Goal: Task Accomplishment & Management: Complete application form

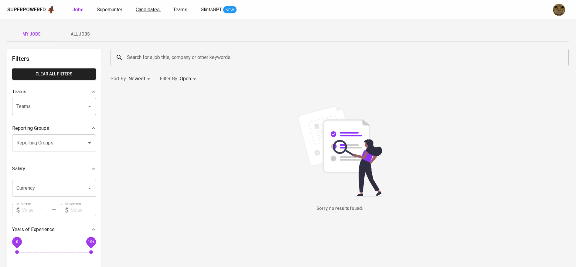
click at [141, 11] on span "Candidates" at bounding box center [148, 10] width 24 height 6
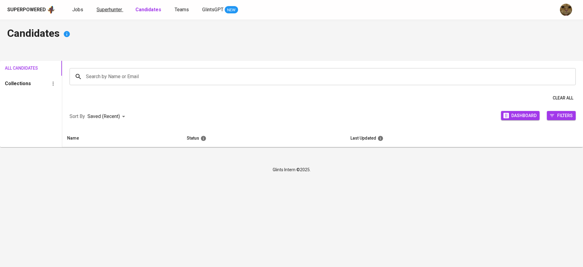
click at [118, 10] on span "Superhunter" at bounding box center [110, 10] width 26 height 6
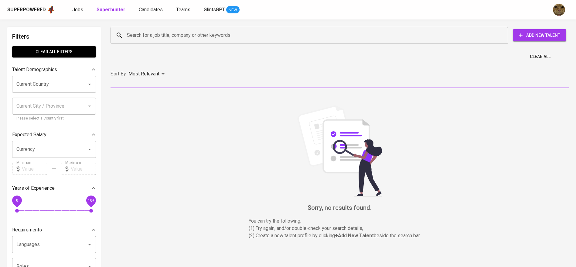
click at [165, 38] on input "Search for a job title, company or other keywords" at bounding box center [310, 35] width 371 height 12
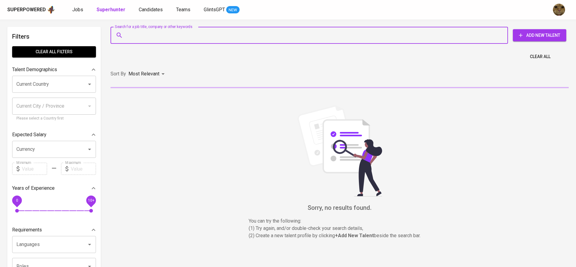
paste input "kemal.adhinegoro@gmail.com"
type input "kemal.adhinegoro@gmail.com"
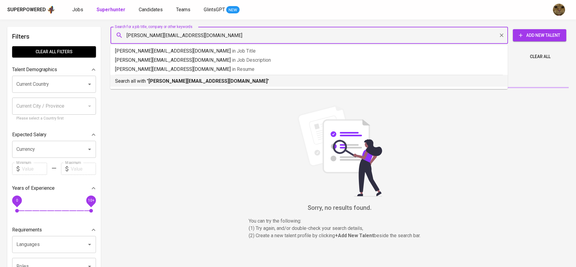
click at [145, 81] on p "Search all with " kemal.adhinegoro@gmail.com "" at bounding box center [309, 80] width 388 height 7
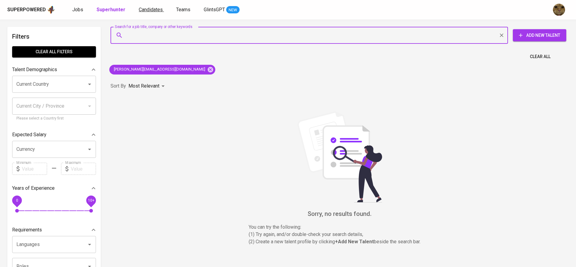
click at [139, 8] on span "Candidates" at bounding box center [151, 10] width 24 height 6
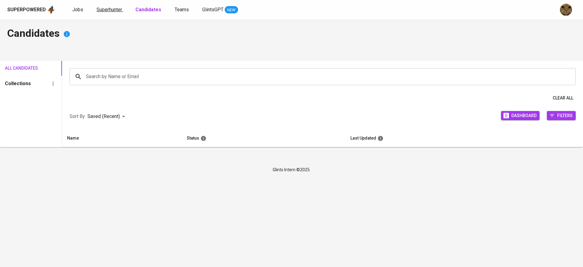
click at [107, 7] on span "Superhunter" at bounding box center [110, 10] width 26 height 6
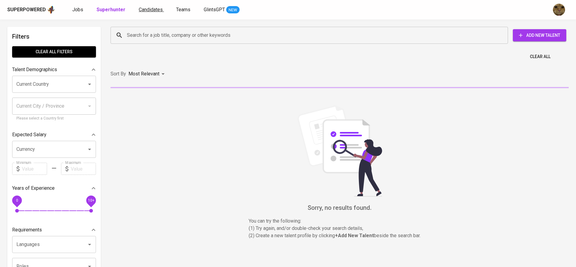
click at [155, 12] on span "Candidates" at bounding box center [151, 10] width 24 height 6
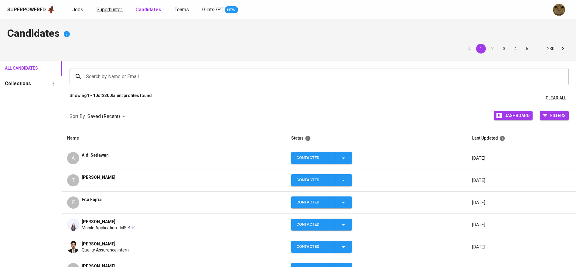
click at [104, 8] on span "Superhunter" at bounding box center [110, 10] width 26 height 6
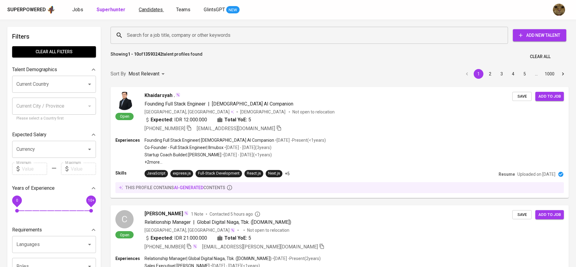
click at [157, 12] on span "Candidates" at bounding box center [151, 10] width 24 height 6
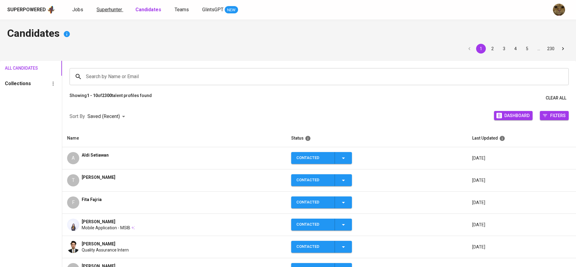
click at [106, 7] on span "Superhunter" at bounding box center [110, 10] width 26 height 6
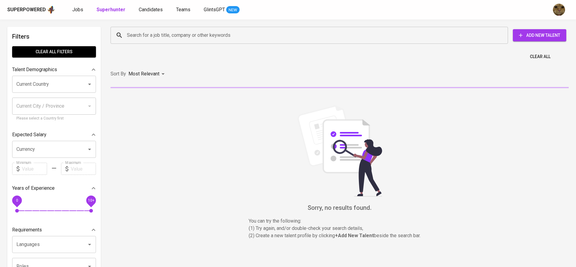
click at [531, 36] on span "Add New Talent" at bounding box center [540, 36] width 44 height 8
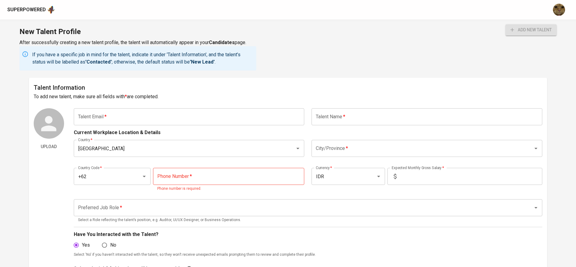
click at [160, 120] on input "text" at bounding box center [189, 116] width 231 height 17
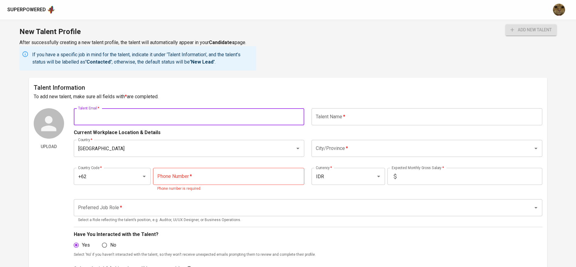
paste input "kemal.adhinegoro@gmail.com"
type input "kemal.adhinegoro@gmail.com"
click at [328, 121] on input "text" at bounding box center [426, 116] width 231 height 17
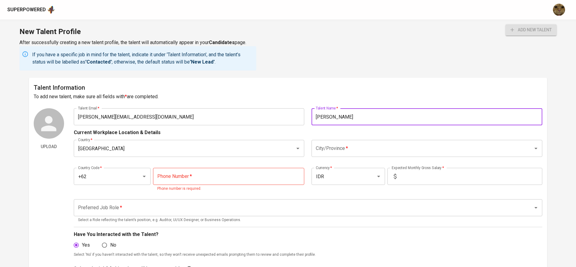
type input "[PERSON_NAME]"
click at [329, 148] on input "City/Province   *" at bounding box center [418, 148] width 208 height 12
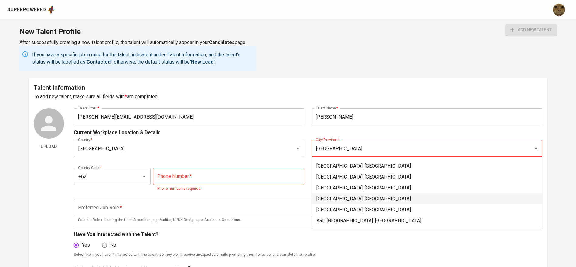
click at [346, 199] on li "Jakarta Pusat, DKI Jakarta" at bounding box center [426, 198] width 231 height 11
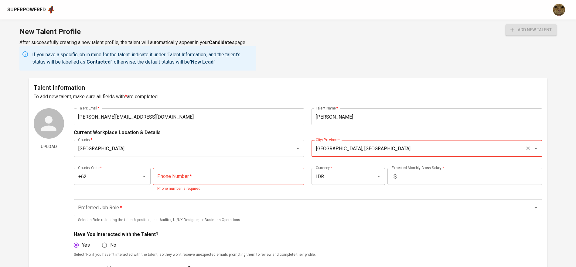
type input "Jakarta Pusat, DKI Jakarta"
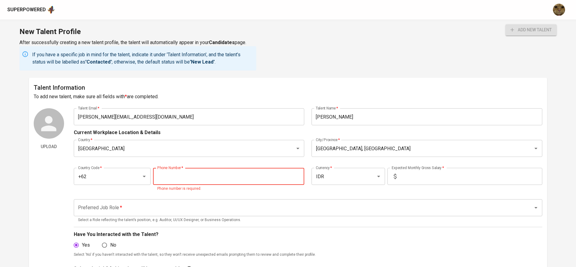
click at [232, 181] on input "tel" at bounding box center [228, 176] width 151 height 17
paste input "812-8475-0996"
type input "812-8475-0996"
click at [416, 171] on input "text" at bounding box center [470, 176] width 143 height 17
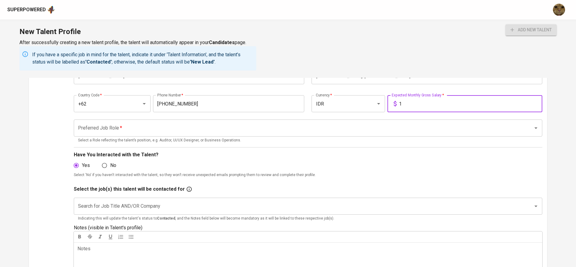
scroll to position [75, 0]
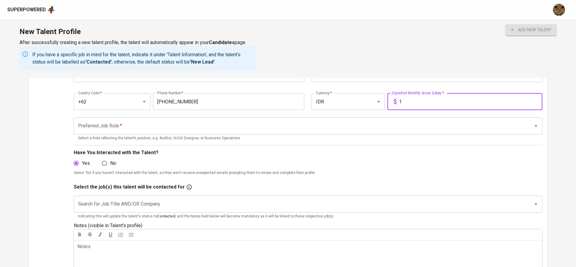
type input "1"
click at [270, 131] on input "Preferred Job Role   *" at bounding box center [300, 126] width 446 height 12
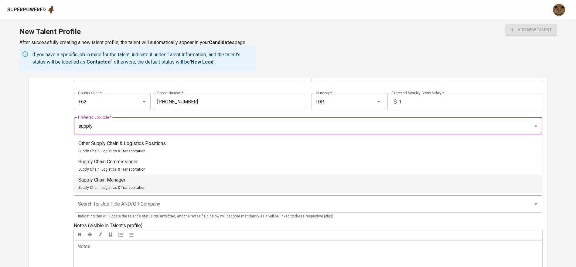
click at [135, 182] on p "Supply Chain Manager" at bounding box center [111, 179] width 67 height 7
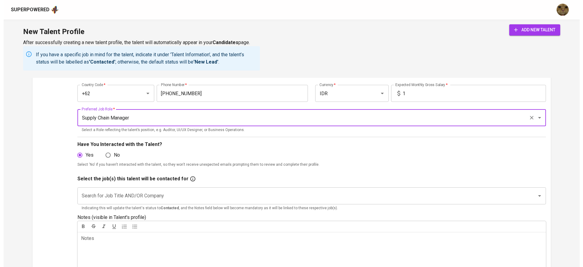
scroll to position [86, 0]
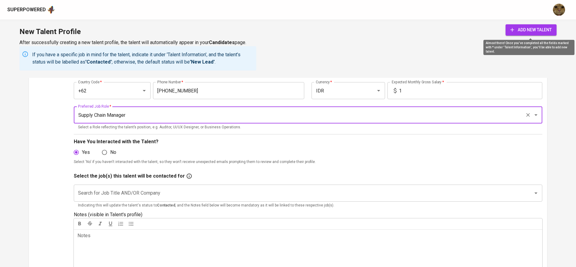
type input "Supply Chain Manager"
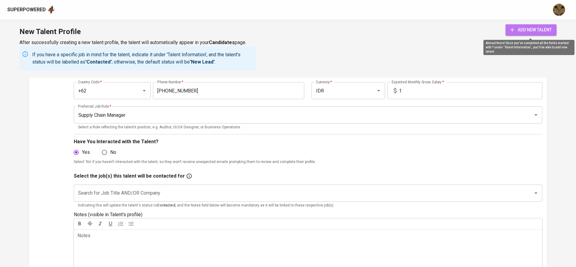
click at [531, 31] on span "add new talent" at bounding box center [530, 30] width 41 height 8
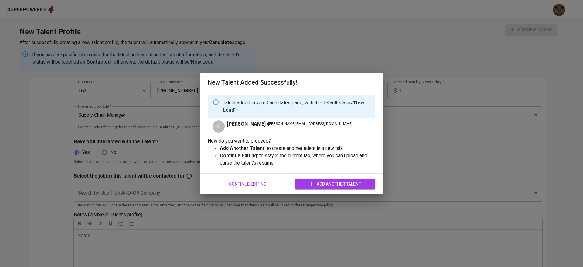
click at [262, 185] on span "Continue Editing" at bounding box center [248, 184] width 70 height 8
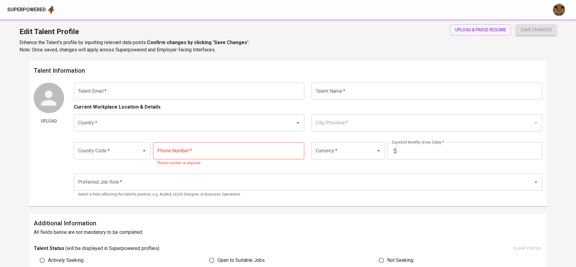
type input "kemal.adhinegoro@gmail.com"
type input "[PERSON_NAME]"
type input "[GEOGRAPHIC_DATA]"
type input "Jakarta Pusat, DKI Jakarta"
type input "+62"
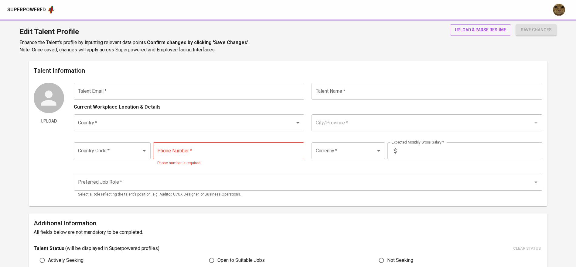
type input "812-8475-0996"
type input "IDR"
type input "Supply Chain Manager"
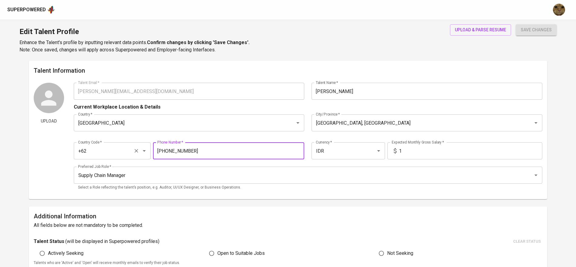
drag, startPoint x: 199, startPoint y: 147, endPoint x: 150, endPoint y: 148, distance: 48.9
click at [150, 148] on div "Country Code   * +62 Country Code * Phone Number   * 812-8475-0996 Phone Number…" at bounding box center [308, 149] width 468 height 28
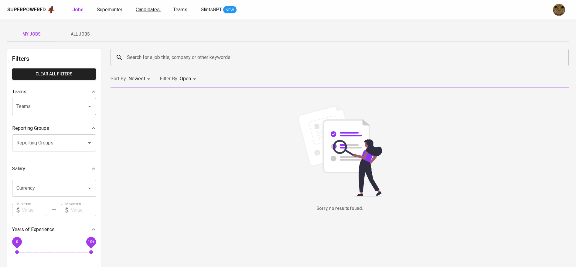
click at [147, 11] on span "Candidates" at bounding box center [148, 10] width 24 height 6
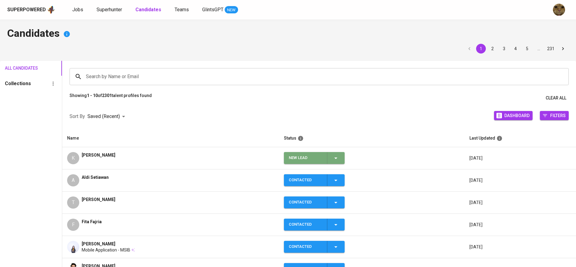
click at [339, 157] on icon "button" at bounding box center [335, 157] width 7 height 7
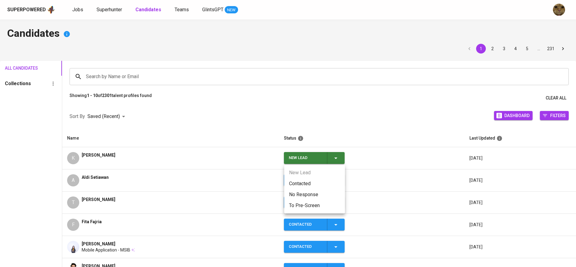
click at [301, 179] on li "Contacted" at bounding box center [314, 183] width 61 height 11
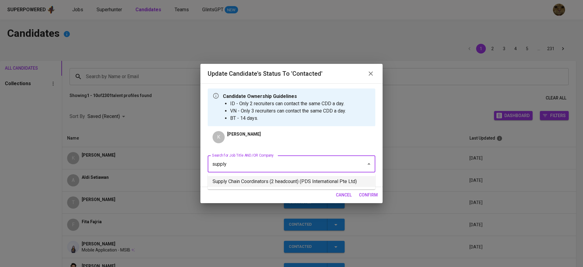
click at [266, 181] on li "Supply Chain Coordinators (2 headcount) (PDS International Pte Ltd)" at bounding box center [292, 181] width 168 height 11
type input "supply"
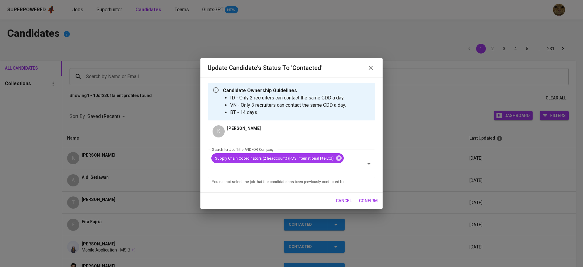
click at [365, 199] on span "confirm" at bounding box center [368, 201] width 19 height 8
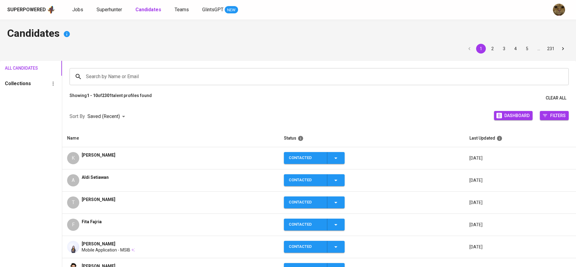
click at [112, 5] on div "Superpowered Jobs Superhunter Candidates Teams GlintsGPT NEW" at bounding box center [278, 9] width 542 height 9
click at [106, 9] on span "Superhunter" at bounding box center [110, 10] width 26 height 6
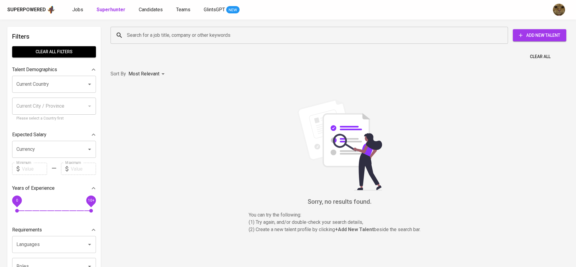
click at [169, 36] on input "Search for a job title, company or other keywords" at bounding box center [310, 35] width 371 height 12
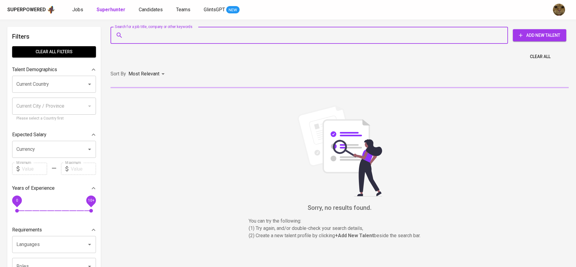
paste input ": ikhtiarhasan.nr@gmail.com"
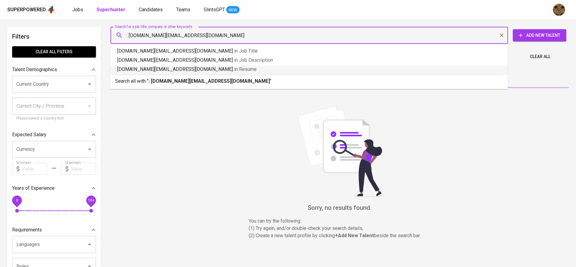
click at [130, 36] on input ": ikhtiarhasan.nr@gmail.com" at bounding box center [310, 35] width 371 height 12
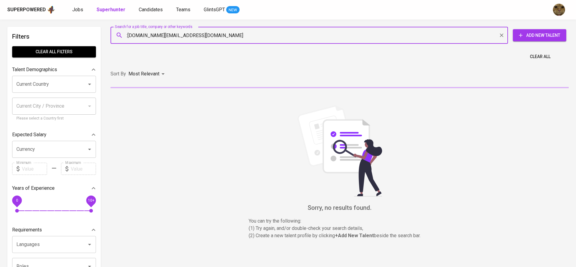
type input "ikhtiarhasan.nr@gmail.com"
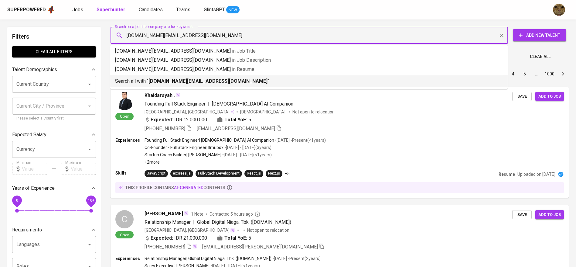
click at [140, 83] on p "Search all with " ikhtiarhasan.nr@gmail.com "" at bounding box center [309, 80] width 388 height 7
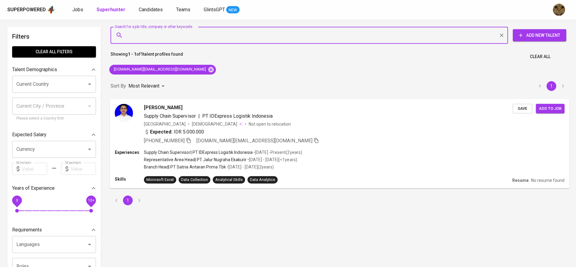
click at [316, 133] on div "Expected: IDR 5.000.000" at bounding box center [328, 132] width 369 height 9
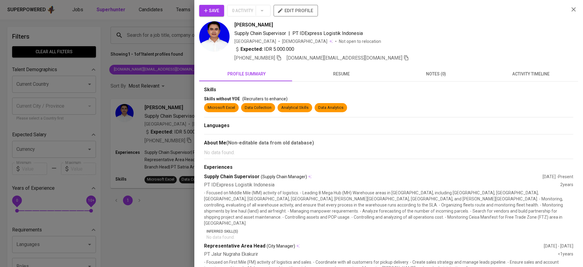
click at [505, 73] on span "activity timeline" at bounding box center [530, 74] width 87 height 8
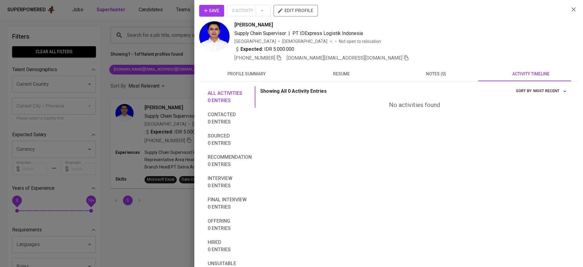
click at [212, 9] on span "Save" at bounding box center [211, 11] width 15 height 8
click at [136, 12] on div at bounding box center [291, 133] width 583 height 267
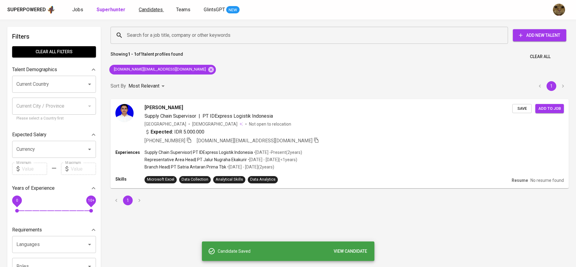
click at [145, 11] on span "Candidates" at bounding box center [151, 10] width 24 height 6
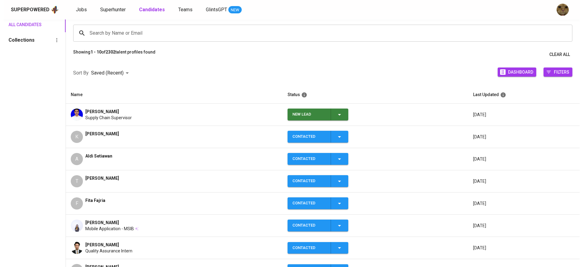
scroll to position [44, 0]
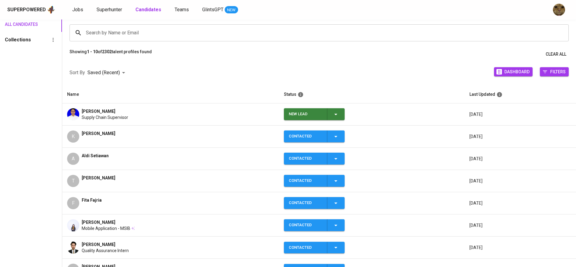
click at [339, 111] on icon "button" at bounding box center [335, 114] width 7 height 7
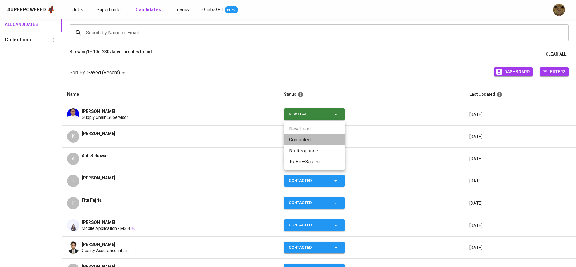
click at [296, 140] on li "Contacted" at bounding box center [314, 139] width 61 height 11
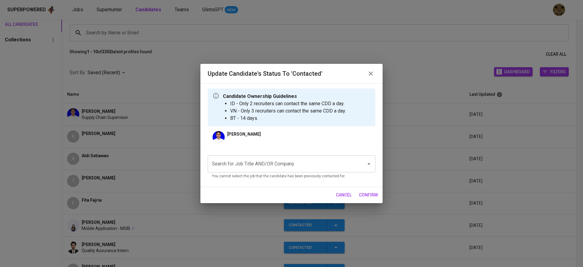
click at [233, 157] on div "Search for Job Title AND/OR Company" at bounding box center [292, 163] width 168 height 17
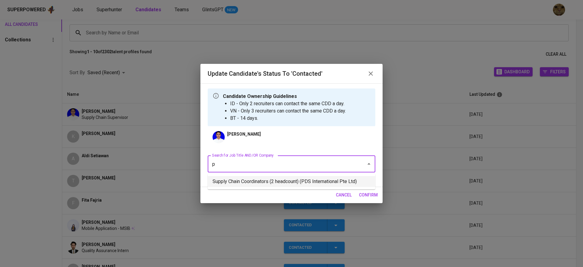
click at [238, 178] on li "Supply Chain Coordinators (2 headcount) (PDS International Pte Ltd)" at bounding box center [292, 181] width 168 height 11
type input "p"
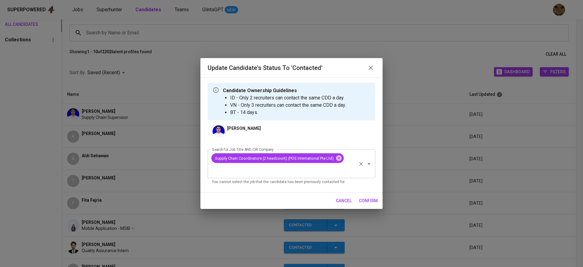
click at [328, 178] on div "Supply Chain Coordinators (2 headcount) (PDS International Pte Ltd) Search for …" at bounding box center [292, 163] width 168 height 29
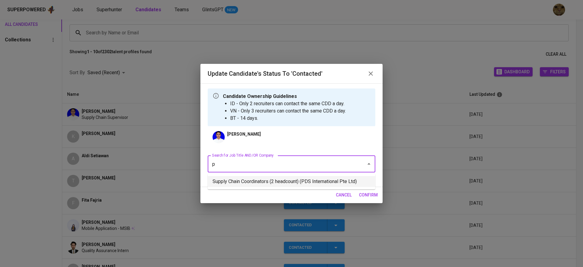
click at [255, 183] on li "Supply Chain Coordinators (2 headcount) (PDS International Pte Ltd)" at bounding box center [292, 181] width 168 height 11
type input "p"
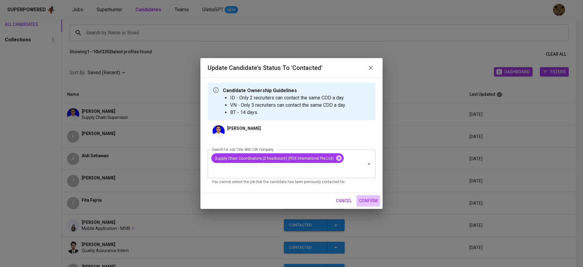
click at [359, 202] on span "confirm" at bounding box center [368, 201] width 19 height 8
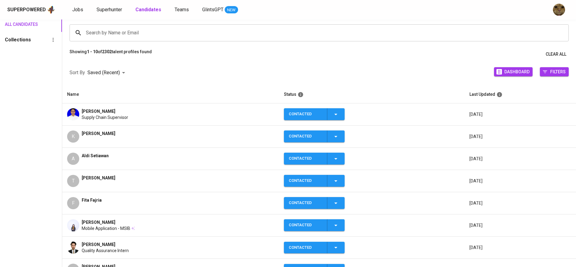
click at [124, 121] on td "Ikhtiar Hasan Nur Ramadhan Supply Chain Supervisor" at bounding box center [170, 114] width 216 height 22
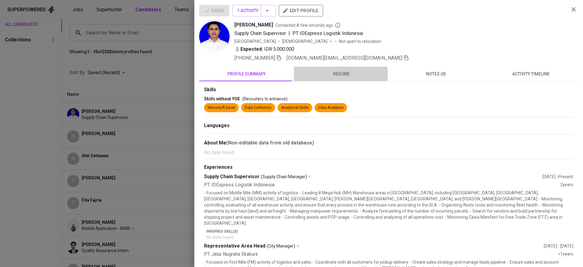
click at [332, 74] on span "resume" at bounding box center [341, 74] width 87 height 8
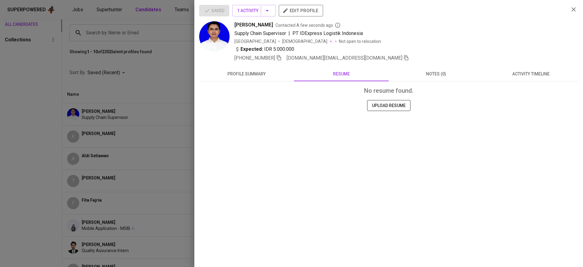
click at [447, 73] on span "notes (0)" at bounding box center [435, 74] width 87 height 8
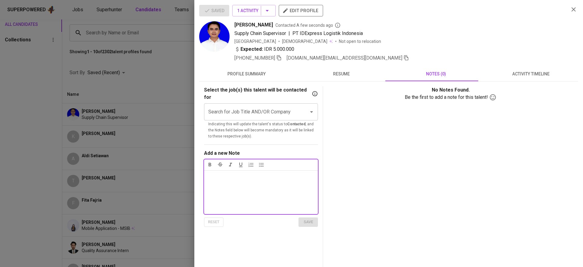
click at [513, 74] on span "activity timeline" at bounding box center [530, 74] width 87 height 8
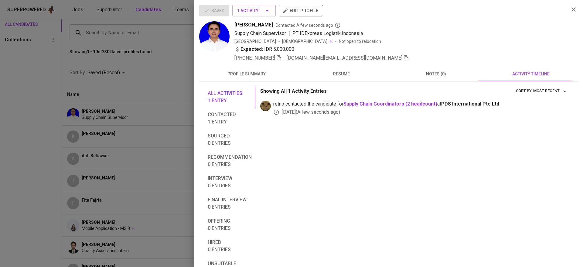
click at [285, 57] on div "+62 813-9480-8844 ikhtiarhasan.nr@gmail.com" at bounding box center [321, 57] width 175 height 7
click at [281, 57] on icon "button" at bounding box center [279, 57] width 4 height 5
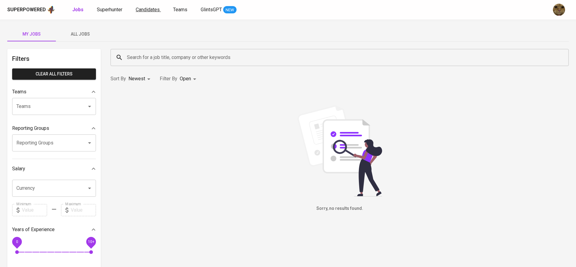
click at [141, 10] on span "Candidates" at bounding box center [148, 10] width 24 height 6
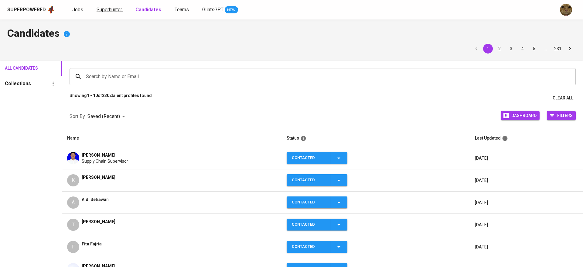
click at [114, 10] on span "Superhunter" at bounding box center [110, 10] width 26 height 6
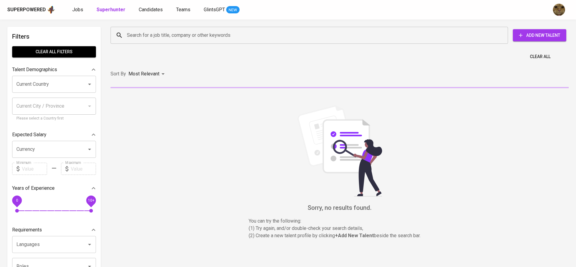
click at [154, 34] on input "Search for a job title, company or other keywords" at bounding box center [310, 35] width 371 height 12
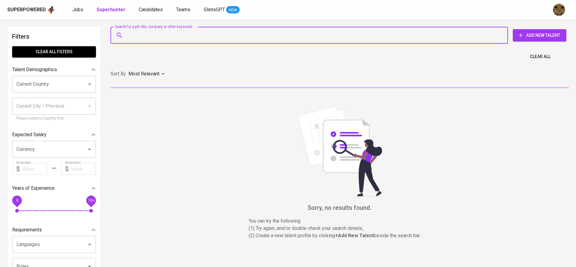
paste input "[PERSON_NAME] [PERSON_NAME] Second degree connection·"
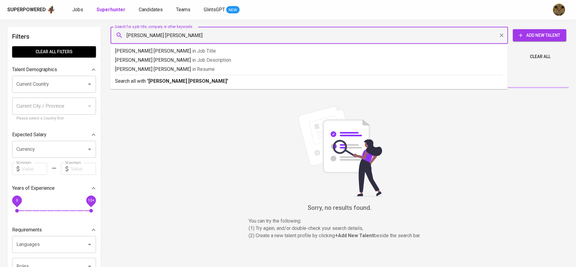
type input "[PERSON_NAME] [PERSON_NAME]"
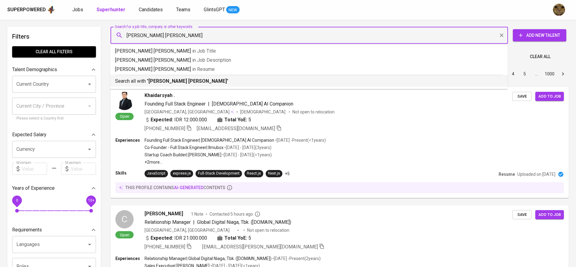
click at [179, 86] on li "Search all with " [PERSON_NAME] [PERSON_NAME] "" at bounding box center [308, 81] width 397 height 12
click at [179, 83] on div "Sort By Most Relevant MOST_RELEVANT 1 2 3 4 5 … 1000" at bounding box center [339, 74] width 465 height 19
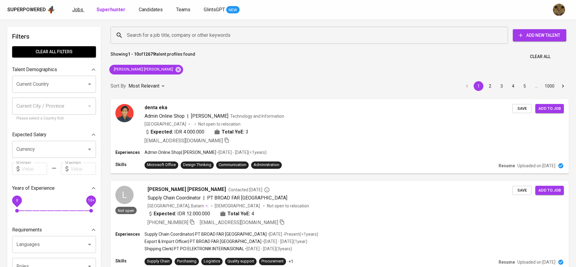
click at [74, 10] on span "Jobs" at bounding box center [77, 10] width 11 height 6
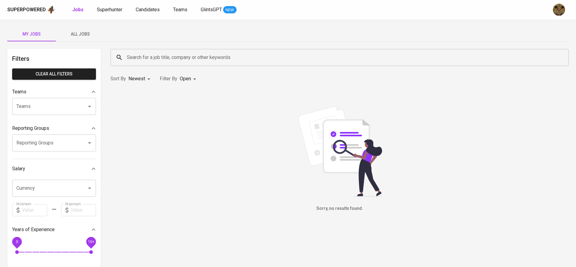
click at [68, 27] on button "All Jobs" at bounding box center [80, 34] width 49 height 15
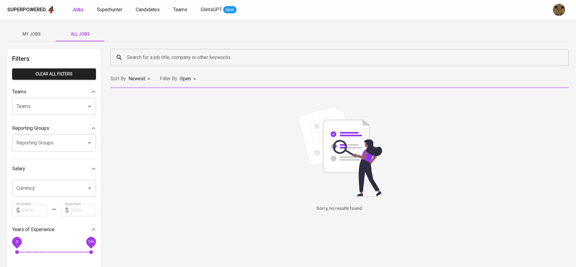
click at [153, 59] on input "Search for a job title, company or other keywords" at bounding box center [340, 58] width 431 height 12
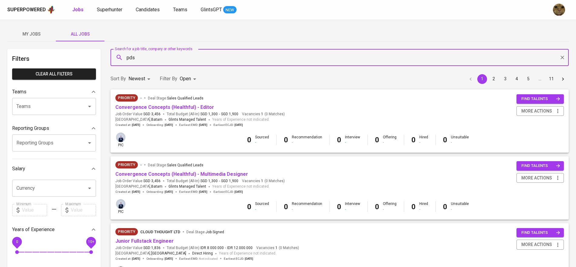
type input "pds"
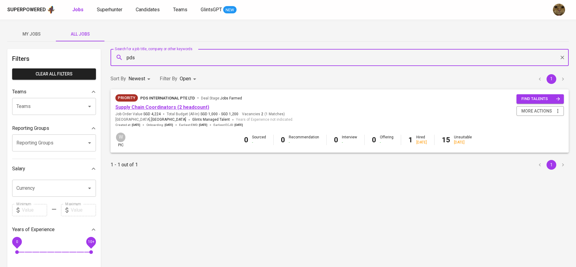
click at [137, 104] on link "Supply Chain Coordinators (2 headcount)" at bounding box center [162, 107] width 94 height 6
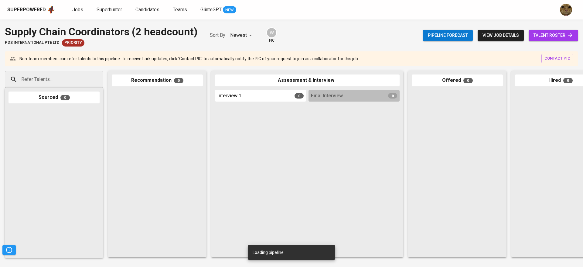
click at [555, 39] on span "talent roster" at bounding box center [553, 36] width 40 height 8
